Goal: Information Seeking & Learning: Learn about a topic

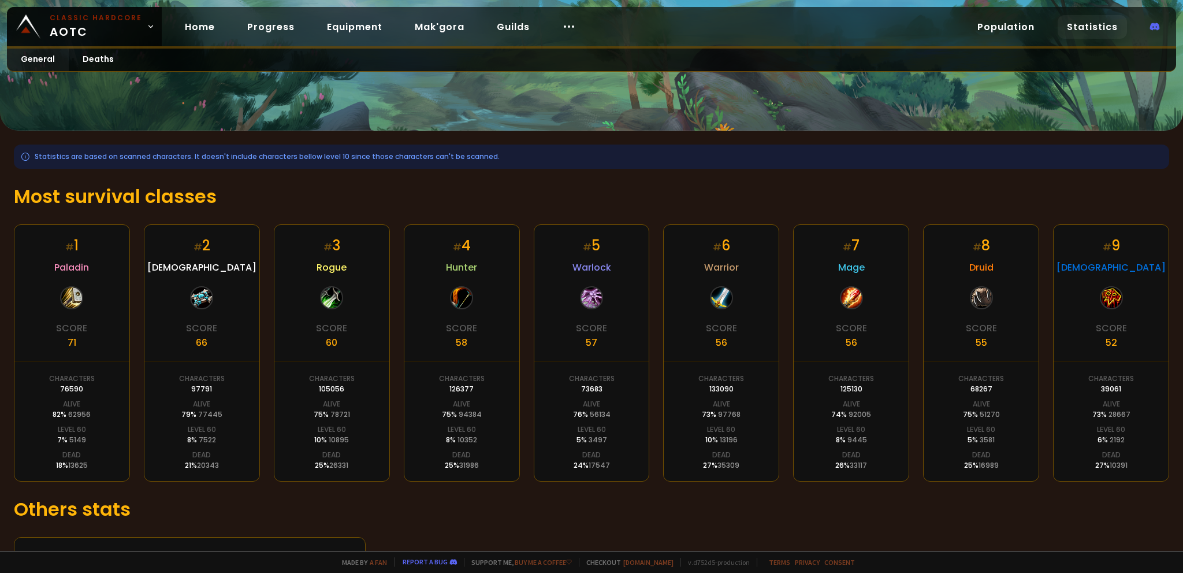
scroll to position [72, 0]
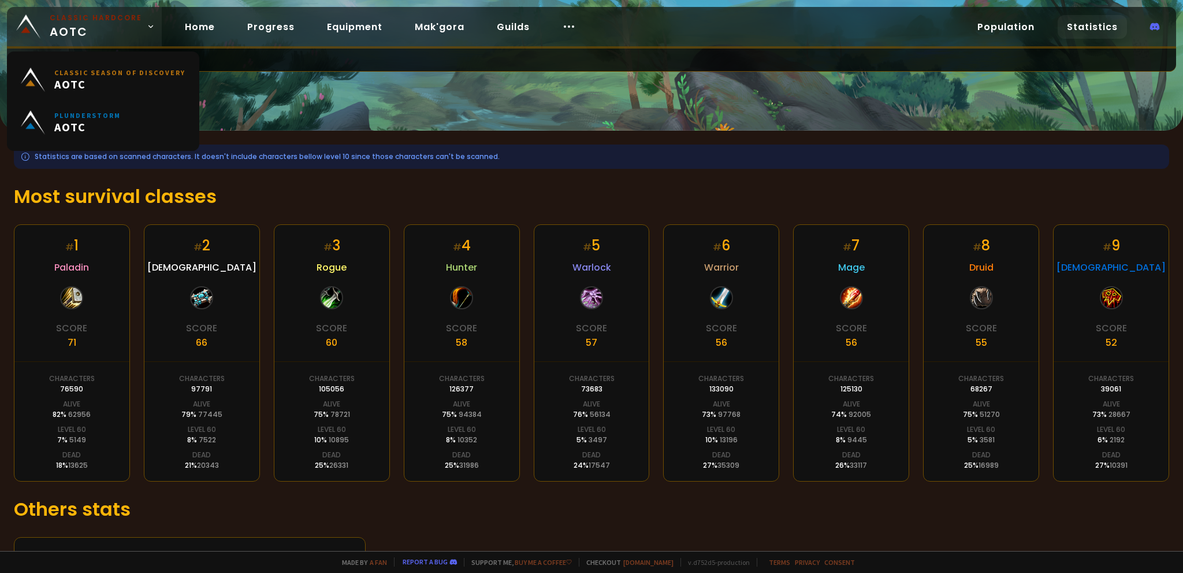
click at [129, 32] on span "Classic Hardcore AOTC" at bounding box center [96, 27] width 92 height 28
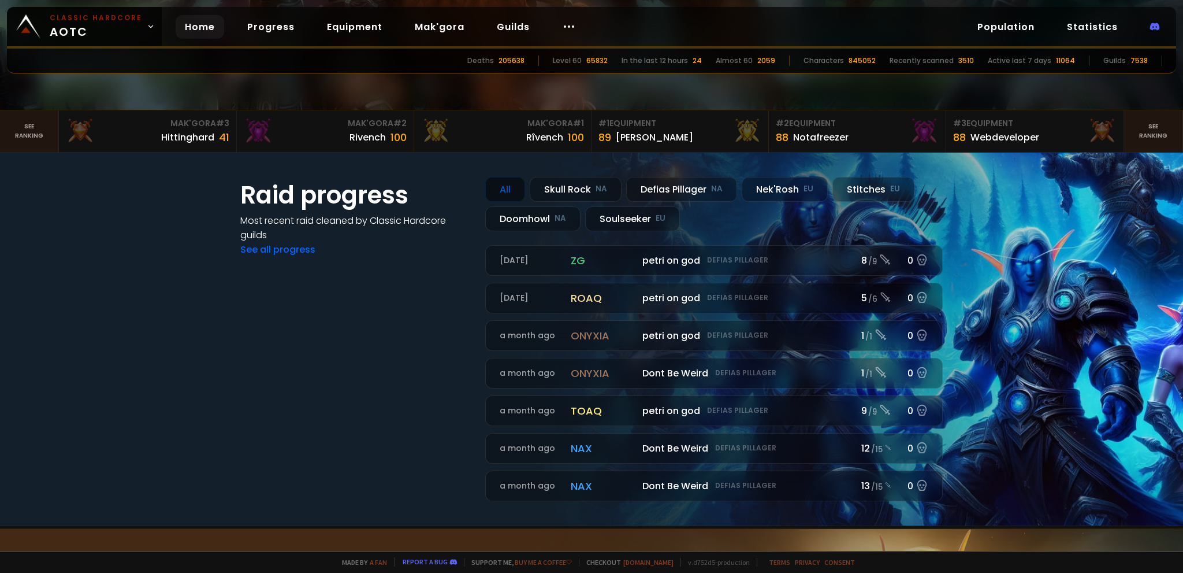
scroll to position [404, 0]
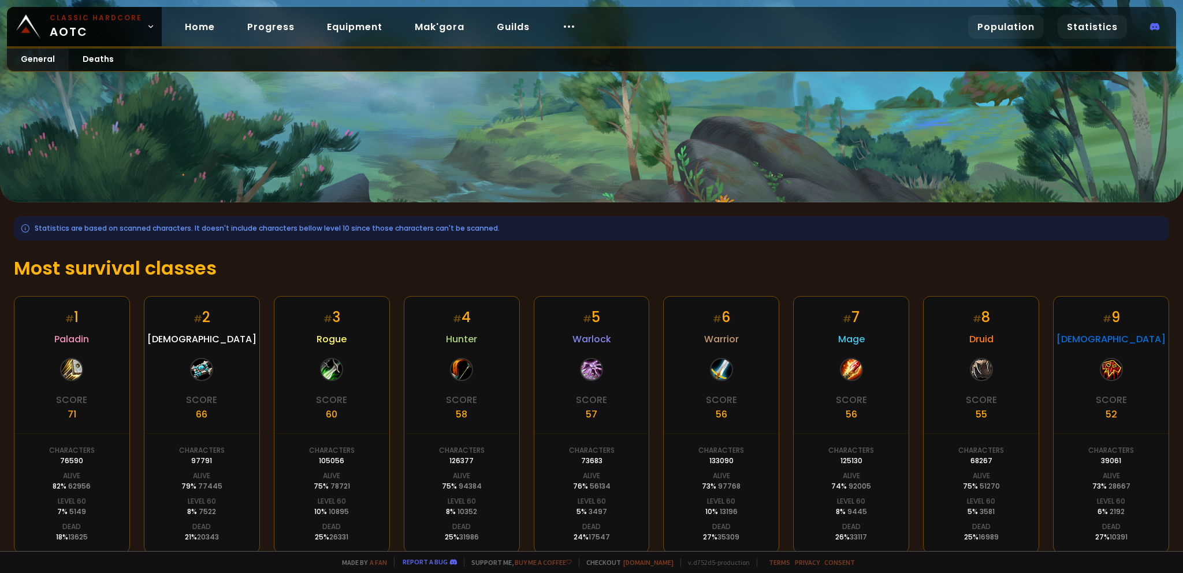
click at [1010, 31] on link "Population" at bounding box center [1006, 27] width 76 height 24
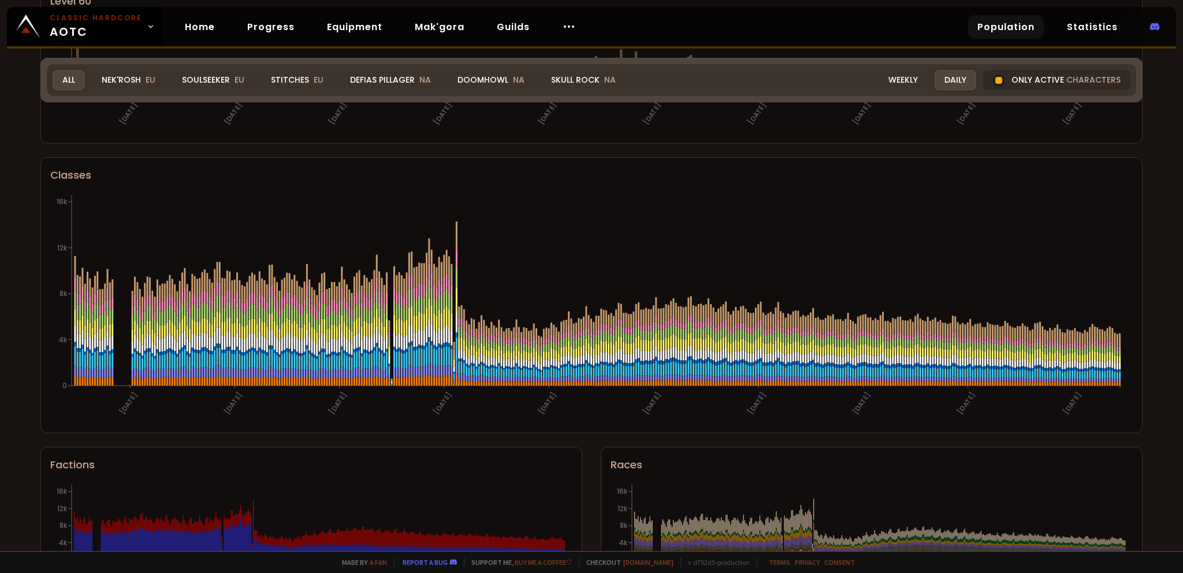
scroll to position [605, 0]
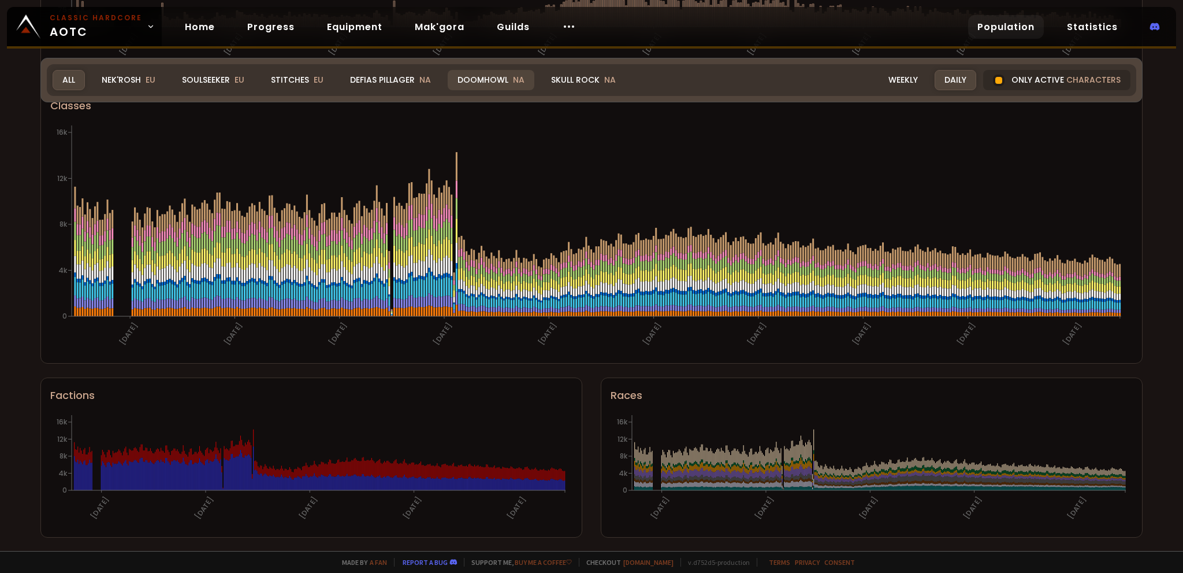
click at [483, 83] on div "Doomhowl NA" at bounding box center [491, 80] width 87 height 20
